Goal: Information Seeking & Learning: Find specific fact

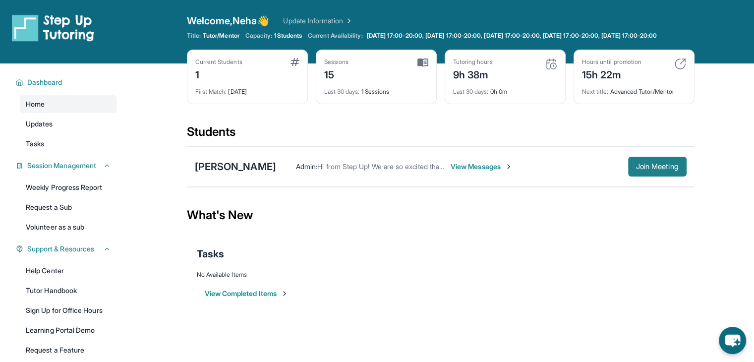
click at [652, 169] on span "Join Meeting" at bounding box center [657, 167] width 43 height 6
click at [227, 169] on div "[PERSON_NAME]" at bounding box center [235, 167] width 81 height 14
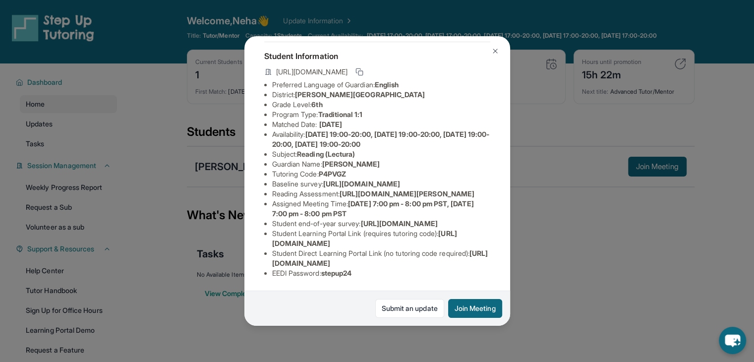
scroll to position [135, 0]
drag, startPoint x: 400, startPoint y: 123, endPoint x: 267, endPoint y: 117, distance: 134.0
click at [267, 117] on ul "Preferred Language of Guardian: English District: [PERSON_NAME] Elementary Grad…" at bounding box center [377, 179] width 226 height 198
copy span "[URL][DOMAIN_NAME]"
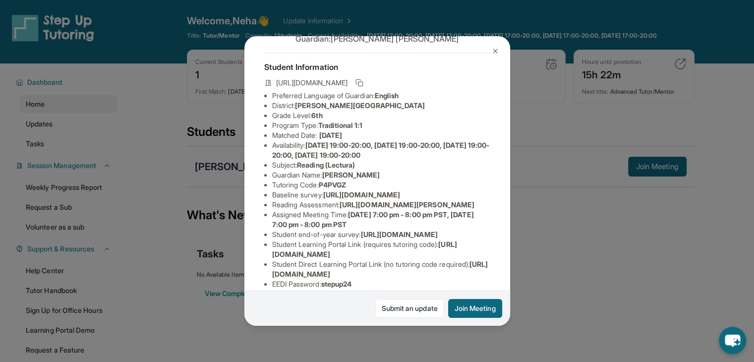
scroll to position [53, 0]
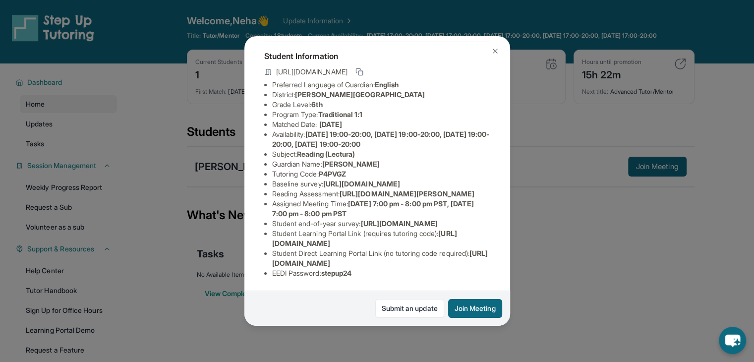
drag, startPoint x: 306, startPoint y: 234, endPoint x: 345, endPoint y: 227, distance: 39.8
click at [345, 199] on li "Reading Assessment : [URL][DOMAIN_NAME][PERSON_NAME]" at bounding box center [381, 194] width 218 height 10
copy span "[URL][DOMAIN_NAME]"
click at [456, 219] on li "Student end-of-year survey : [URL][DOMAIN_NAME]" at bounding box center [381, 224] width 218 height 10
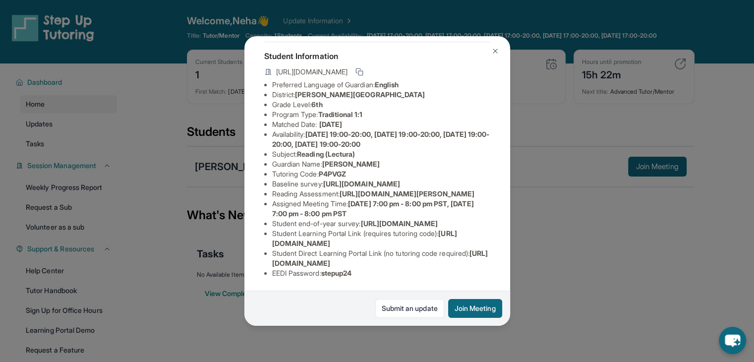
drag, startPoint x: 448, startPoint y: 235, endPoint x: 267, endPoint y: 234, distance: 180.9
click at [267, 234] on ul "Preferred Language of Guardian: English District: [PERSON_NAME] Elementary Grad…" at bounding box center [377, 179] width 226 height 198
click at [343, 252] on span "[URL][DOMAIN_NAME]" at bounding box center [380, 258] width 216 height 18
drag, startPoint x: 481, startPoint y: 251, endPoint x: 270, endPoint y: 254, distance: 211.1
click at [270, 254] on ul "Preferred Language of Guardian: English District: [PERSON_NAME] Elementary Grad…" at bounding box center [377, 179] width 226 height 198
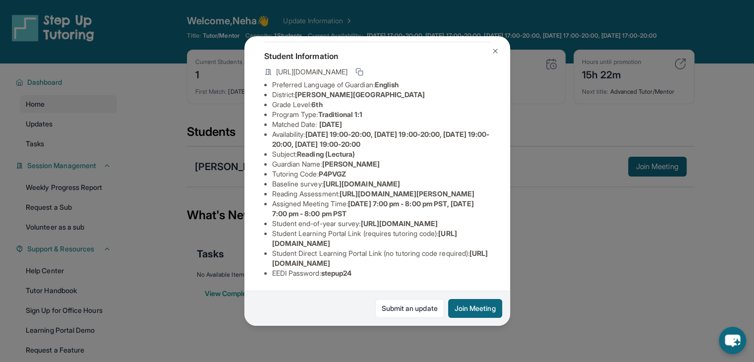
copy span "[URL][DOMAIN_NAME]"
drag, startPoint x: 502, startPoint y: 233, endPoint x: 502, endPoint y: 129, distance: 103.6
click at [502, 129] on div "[PERSON_NAME] Guardian: [PERSON_NAME] Student Information [URL][DOMAIN_NAME] Pr…" at bounding box center [377, 180] width 266 height 289
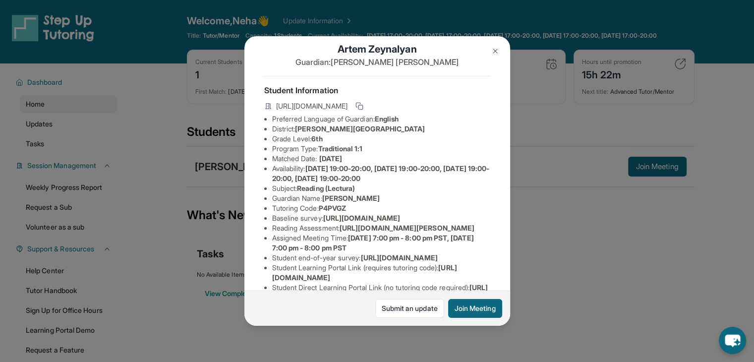
scroll to position [0, 246]
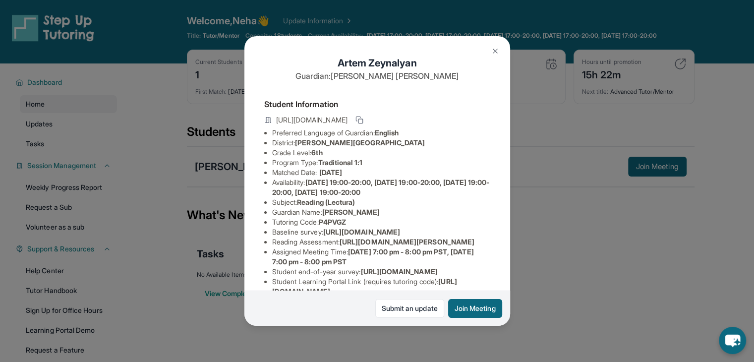
click at [397, 226] on div "[PERSON_NAME] Guardian: [PERSON_NAME] Student Information [URL][DOMAIN_NAME] Pr…" at bounding box center [377, 180] width 266 height 289
click at [496, 54] on img at bounding box center [495, 51] width 8 height 8
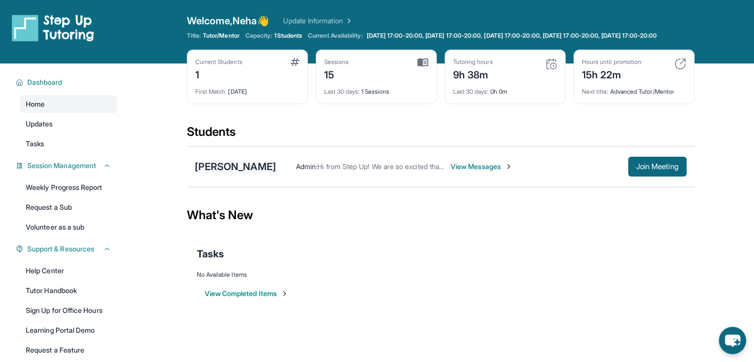
click at [242, 167] on div "[PERSON_NAME]" at bounding box center [235, 167] width 81 height 14
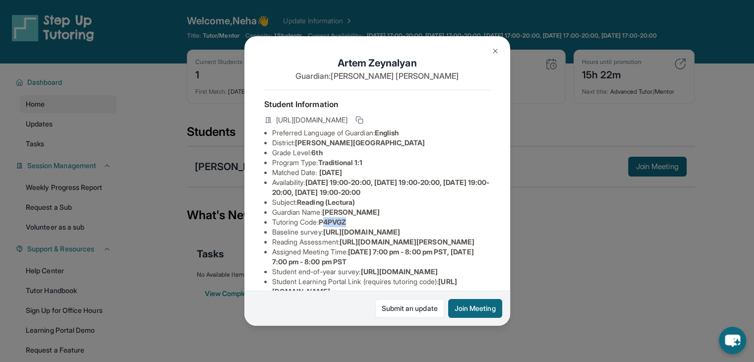
drag, startPoint x: 353, startPoint y: 228, endPoint x: 326, endPoint y: 230, distance: 27.3
click at [326, 227] on li "Tutoring Code : P4PVGZ" at bounding box center [381, 222] width 218 height 10
click at [484, 43] on div "[PERSON_NAME] Guardian: [PERSON_NAME] Student Information [URL][DOMAIN_NAME] Pr…" at bounding box center [377, 180] width 266 height 289
click at [494, 56] on button at bounding box center [495, 51] width 20 height 20
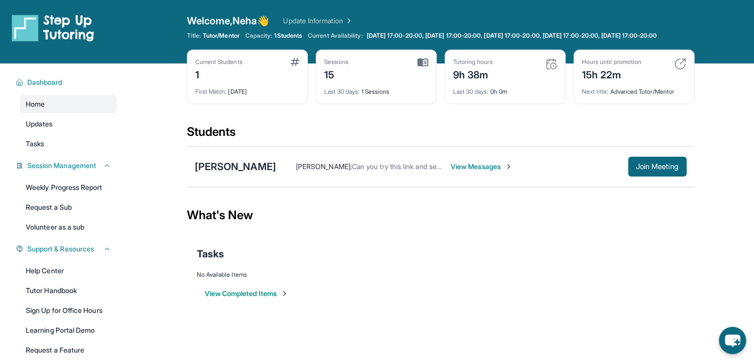
click at [496, 82] on div "Tutoring hours 9h 38m" at bounding box center [505, 70] width 104 height 24
click at [557, 70] on div "Tutoring hours 9h 38m Last 30 days : 0h 0m" at bounding box center [505, 77] width 121 height 55
click at [550, 70] on img at bounding box center [551, 64] width 12 height 12
